Goal: Information Seeking & Learning: Learn about a topic

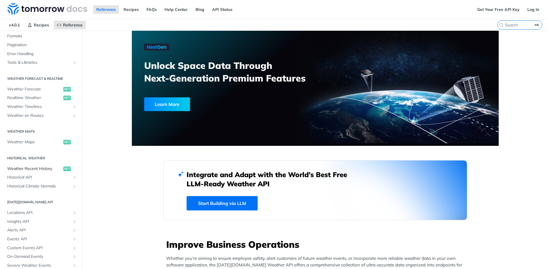
scroll to position [91, 0]
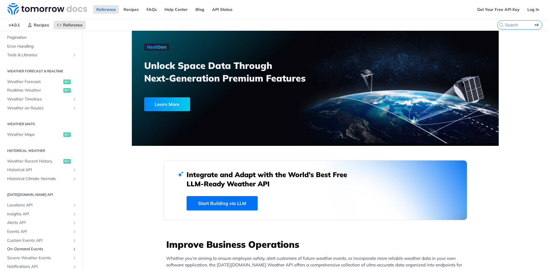
click at [36, 248] on span "On-Demand Events" at bounding box center [39, 249] width 64 height 6
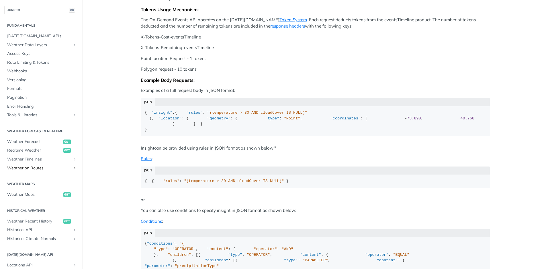
click at [36, 168] on span "Weather on Routes" at bounding box center [39, 168] width 64 height 6
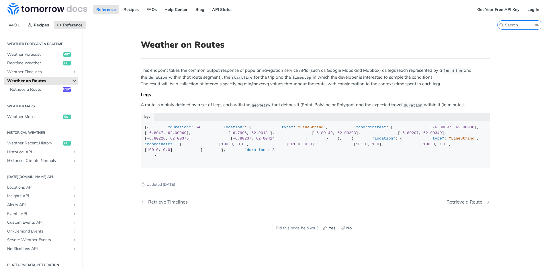
scroll to position [122, 0]
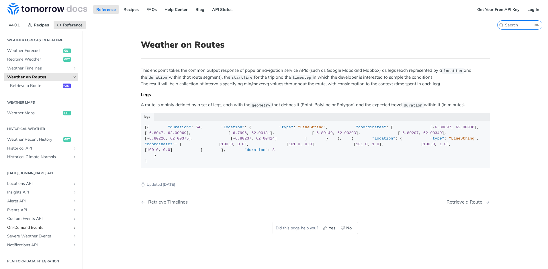
click at [34, 225] on span "On-Demand Events" at bounding box center [39, 227] width 64 height 6
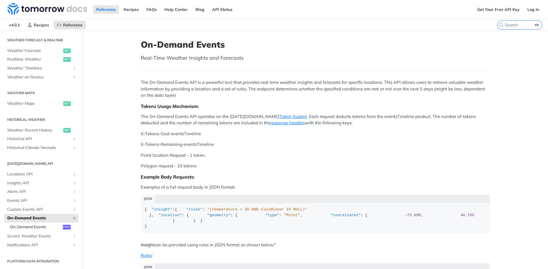
click at [33, 225] on span "On-Demand Events" at bounding box center [35, 227] width 51 height 6
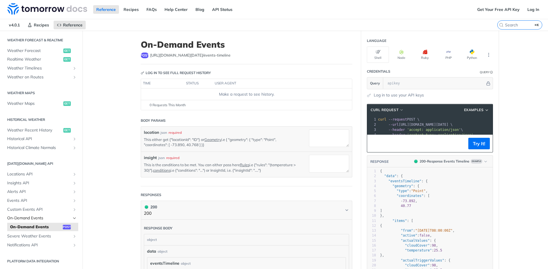
click at [32, 216] on span "On-Demand Events" at bounding box center [39, 218] width 64 height 6
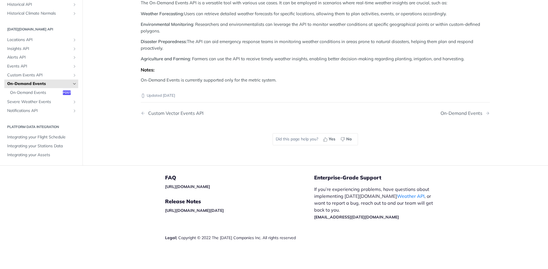
scroll to position [616, 0]
click at [34, 78] on span "Custom Events API" at bounding box center [39, 75] width 64 height 6
